Goal: Navigation & Orientation: Find specific page/section

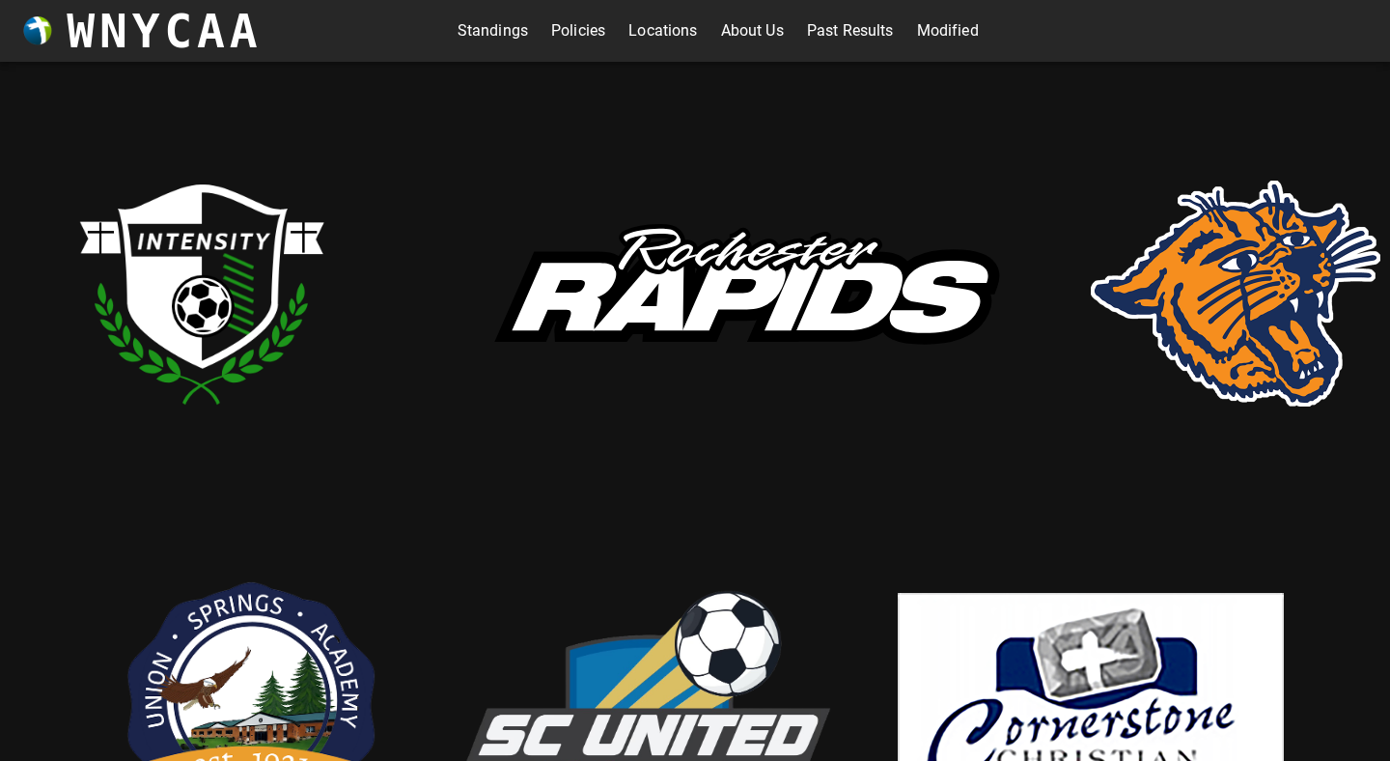
click at [490, 30] on link "Standings" at bounding box center [493, 30] width 70 height 31
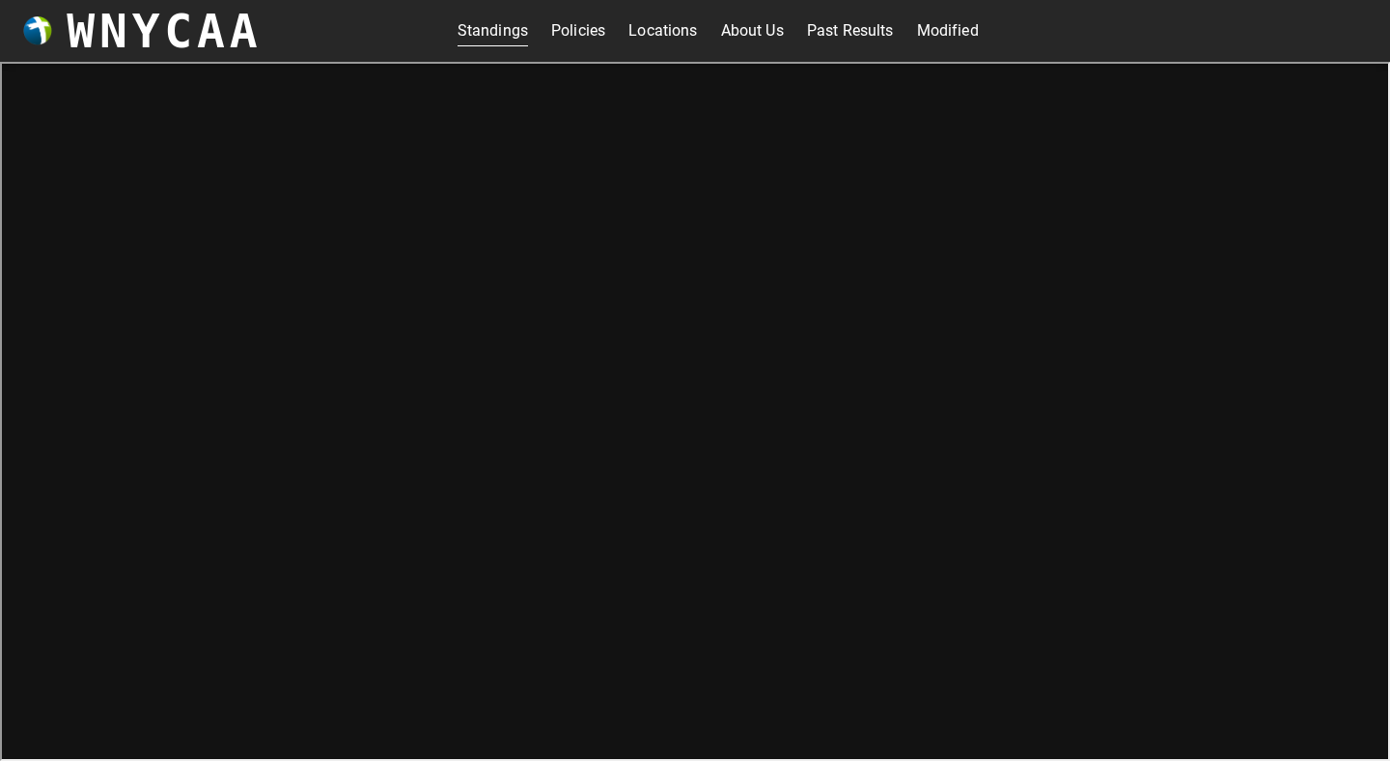
click at [572, 28] on link "Policies" at bounding box center [578, 30] width 54 height 31
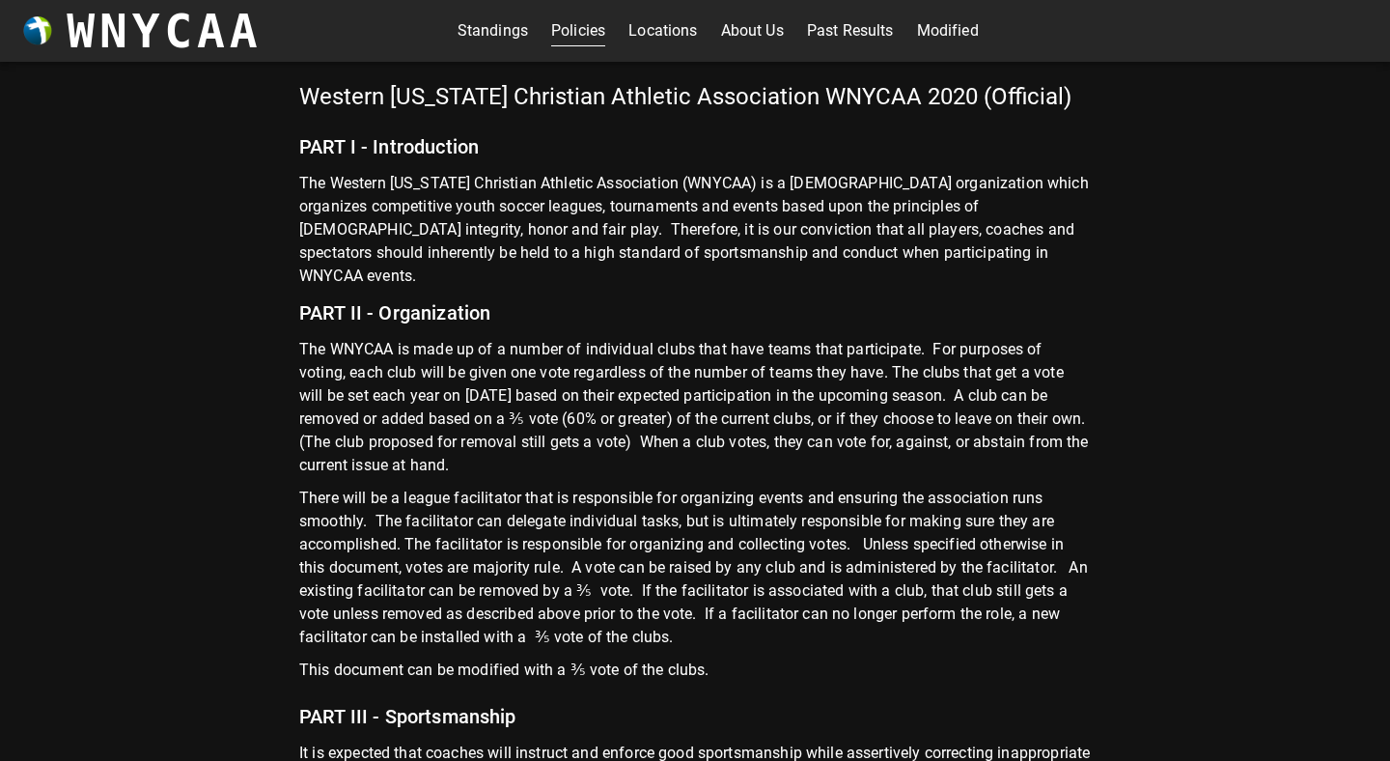
click at [492, 25] on link "Standings" at bounding box center [493, 30] width 70 height 31
